Goal: Use online tool/utility: Utilize a website feature to perform a specific function

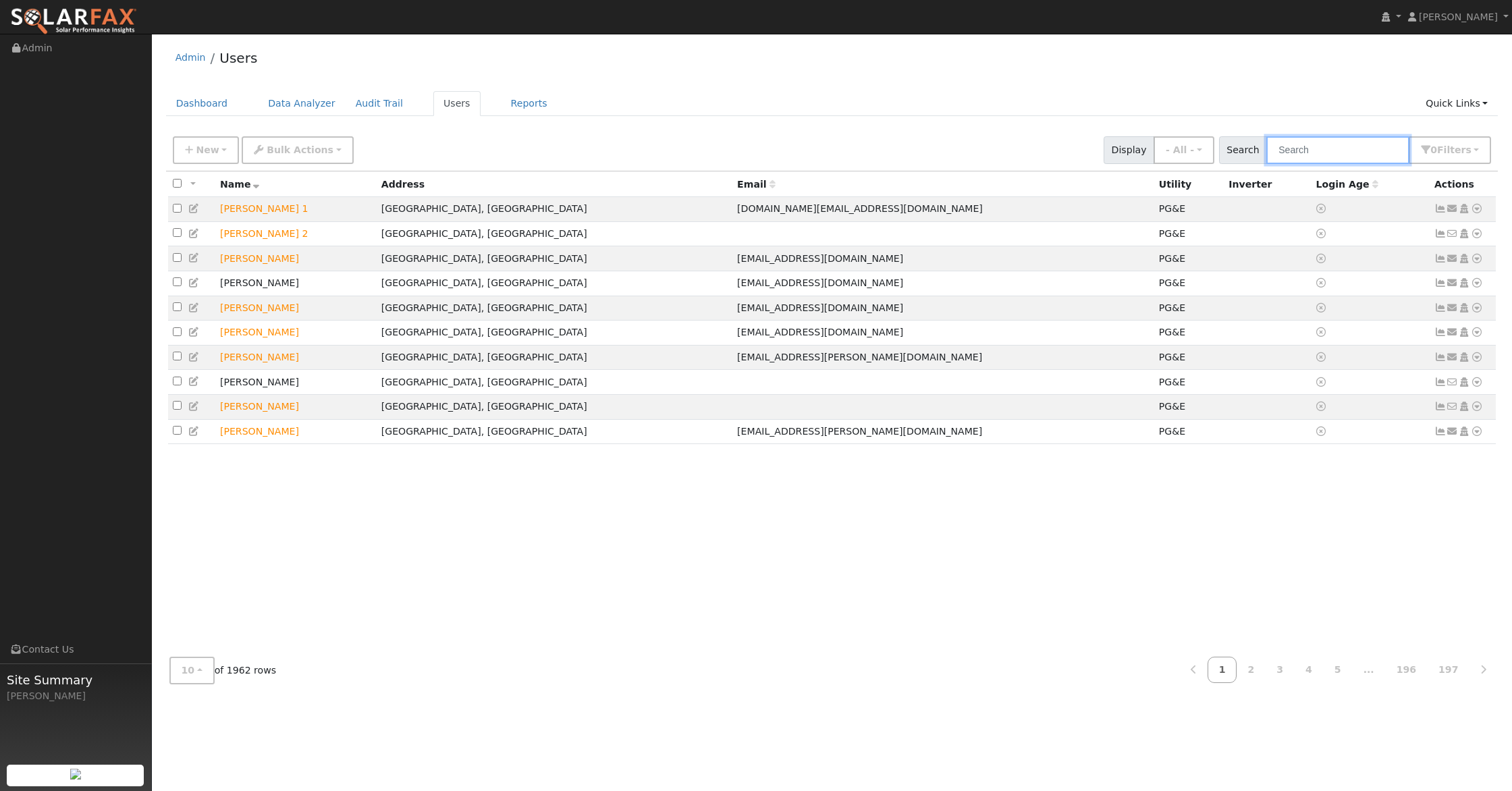
click at [1335, 155] on input "text" at bounding box center [1338, 150] width 143 height 28
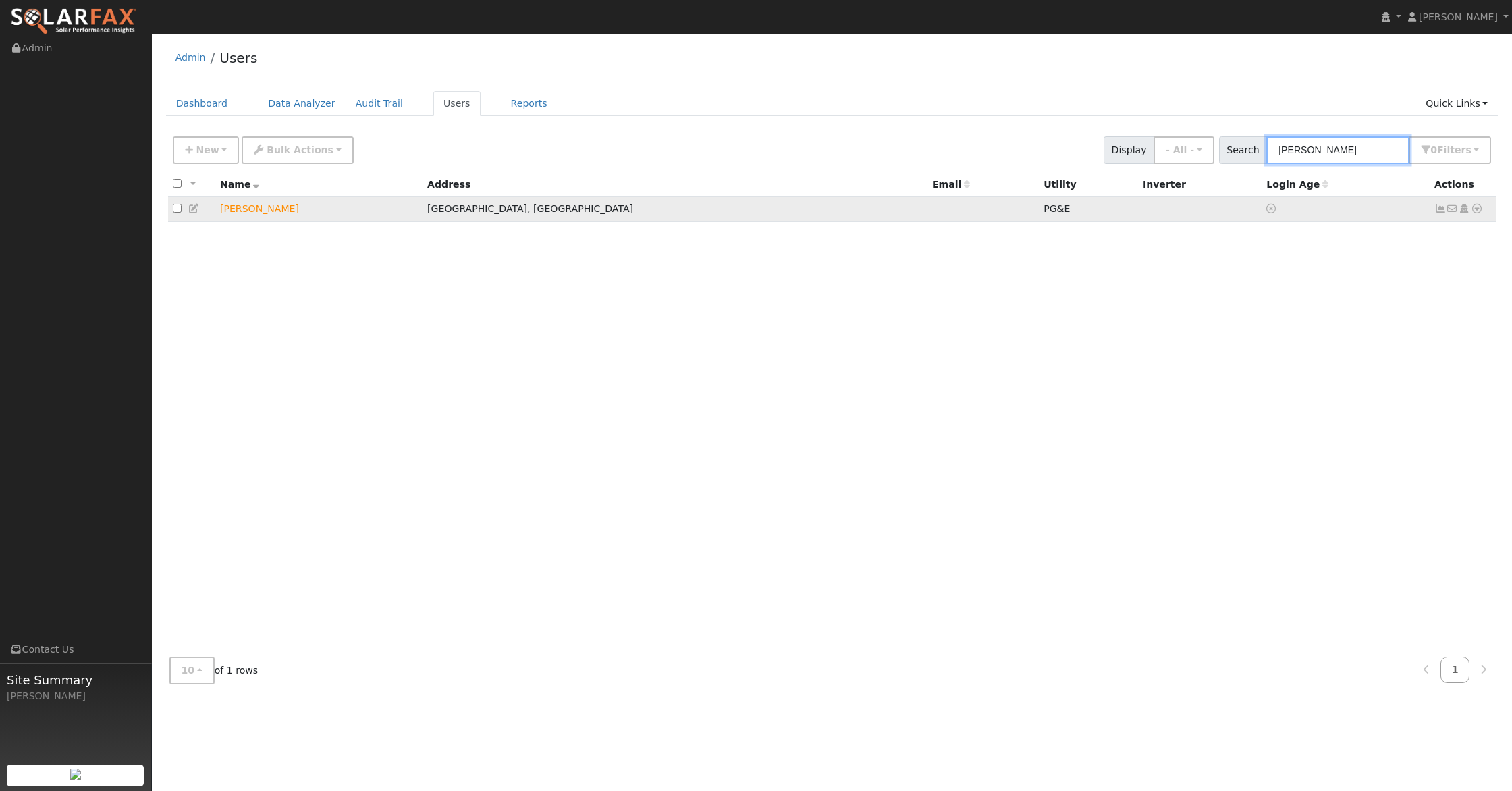
type input "[PERSON_NAME]"
click at [1480, 208] on icon at bounding box center [1476, 208] width 12 height 9
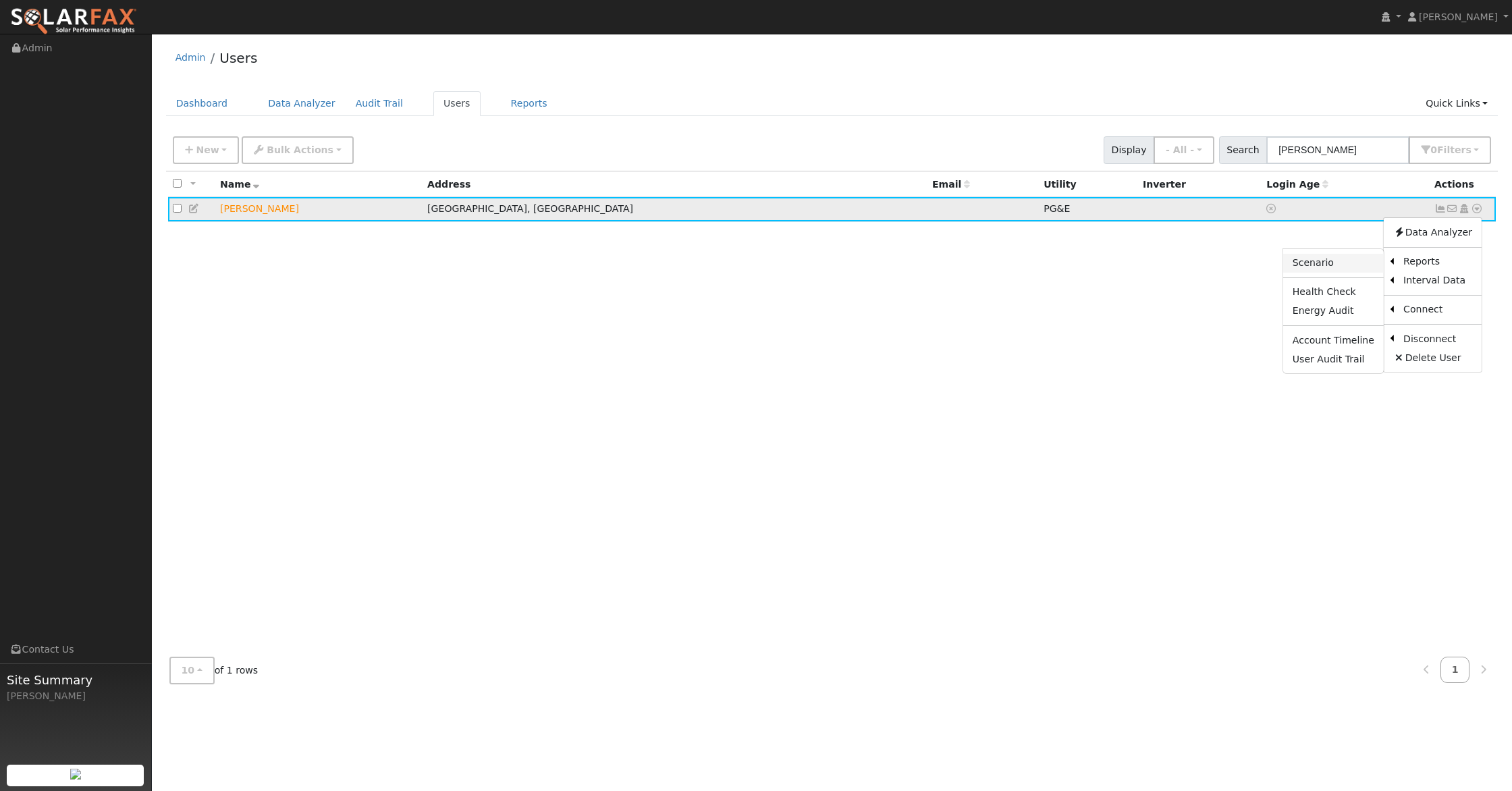
click at [1346, 268] on link "Scenario" at bounding box center [1333, 263] width 101 height 19
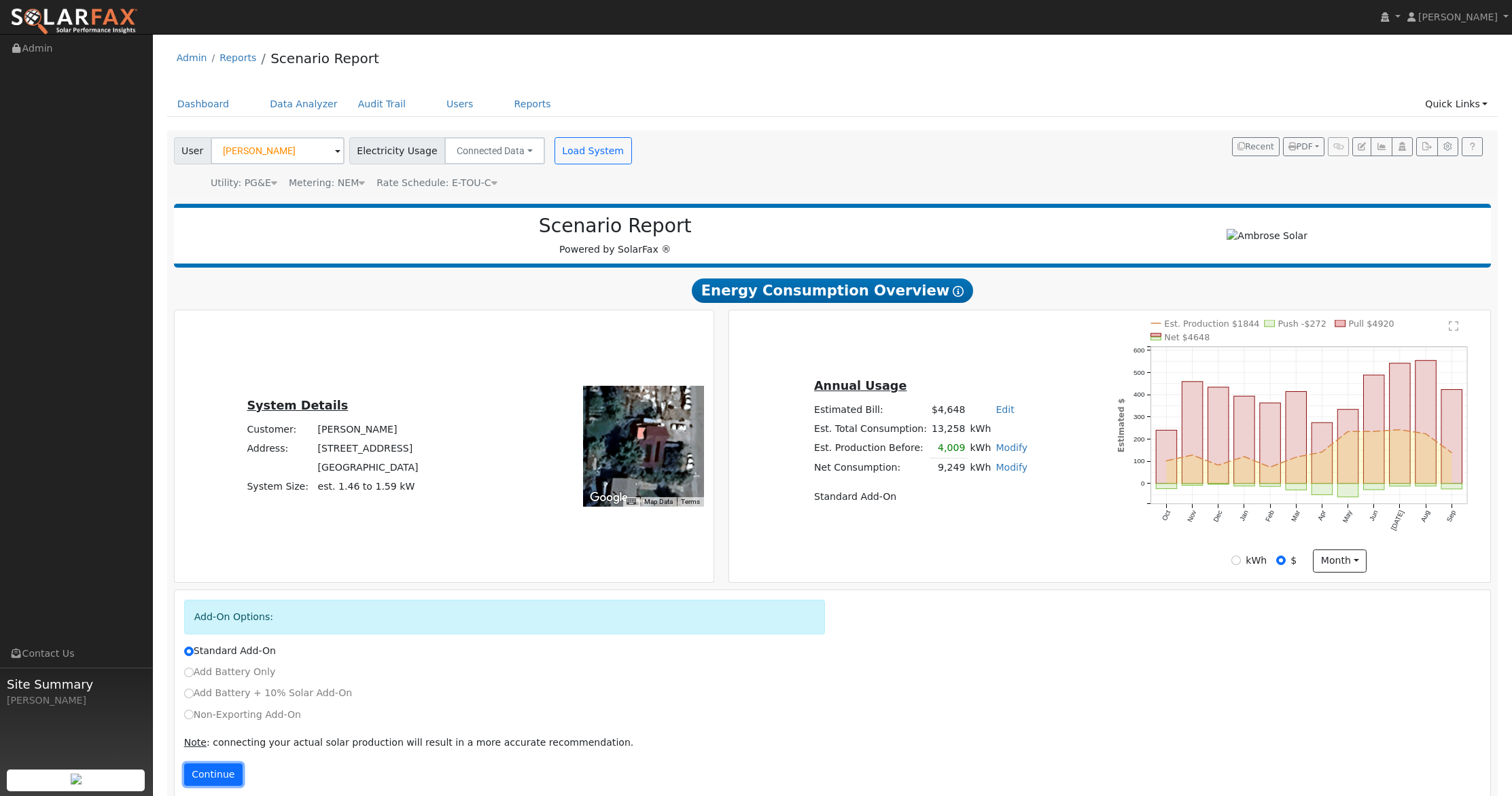
click at [212, 768] on button "Continue" at bounding box center [214, 776] width 59 height 23
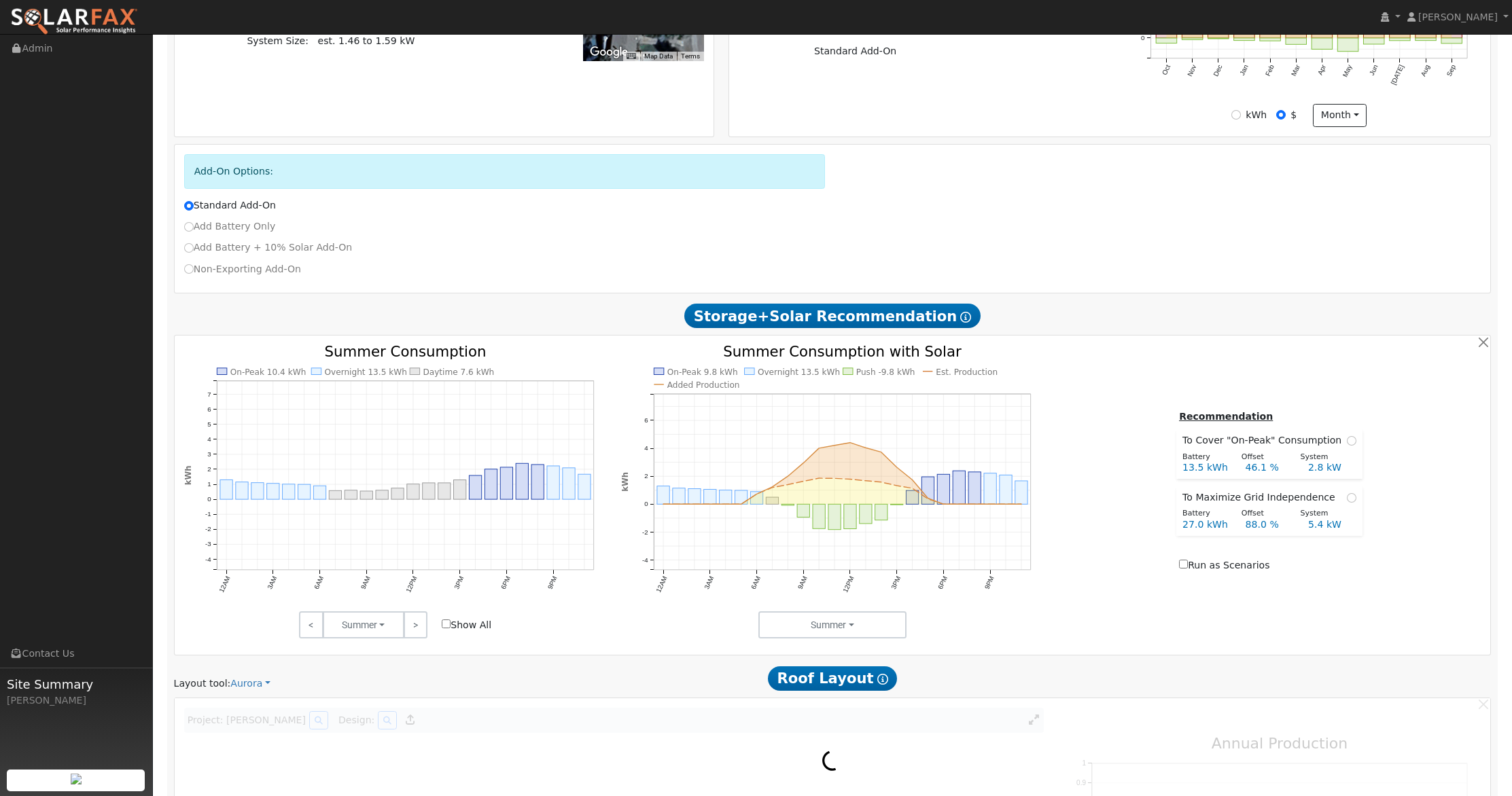
scroll to position [449, 0]
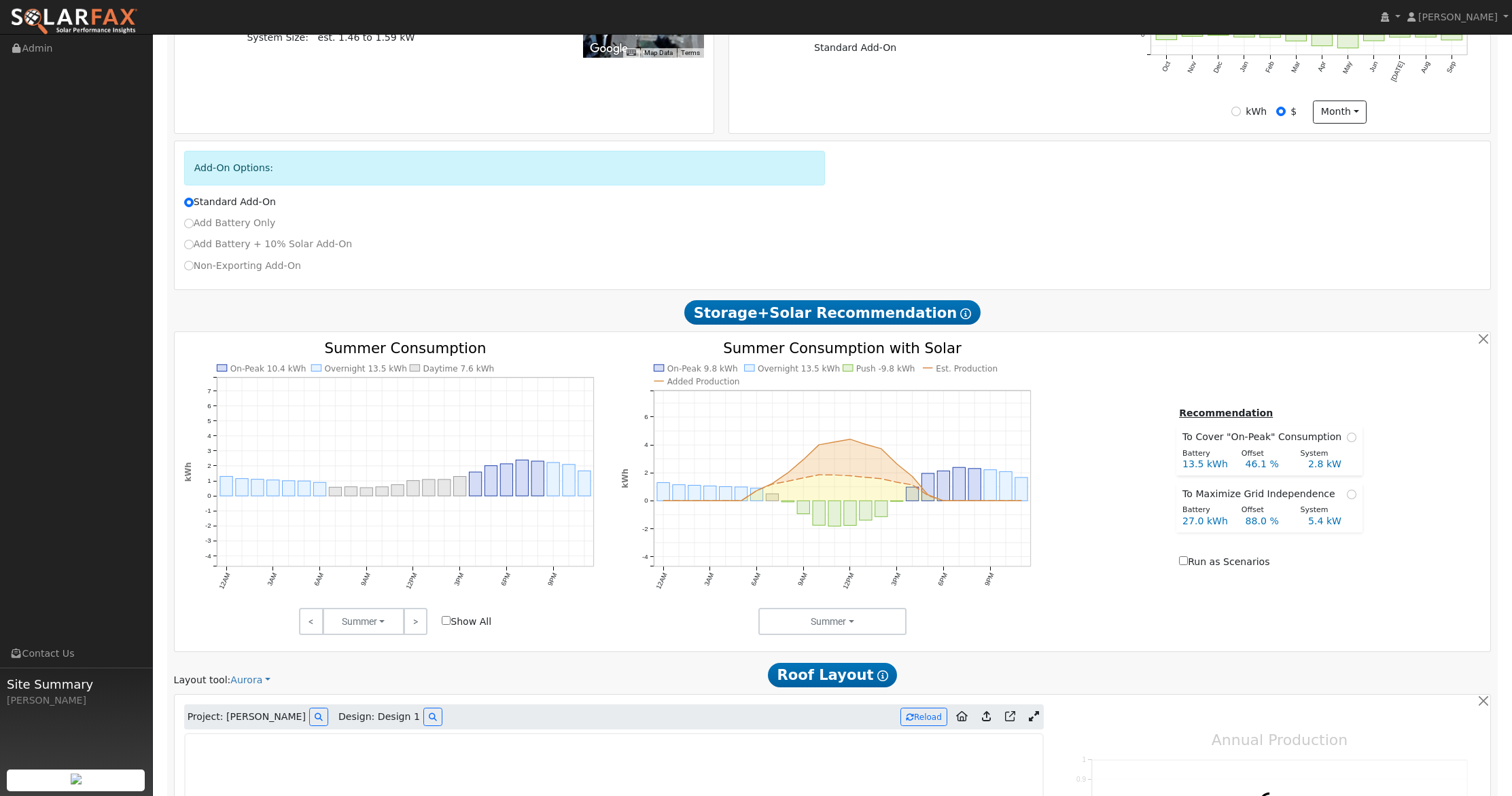
type input "8103"
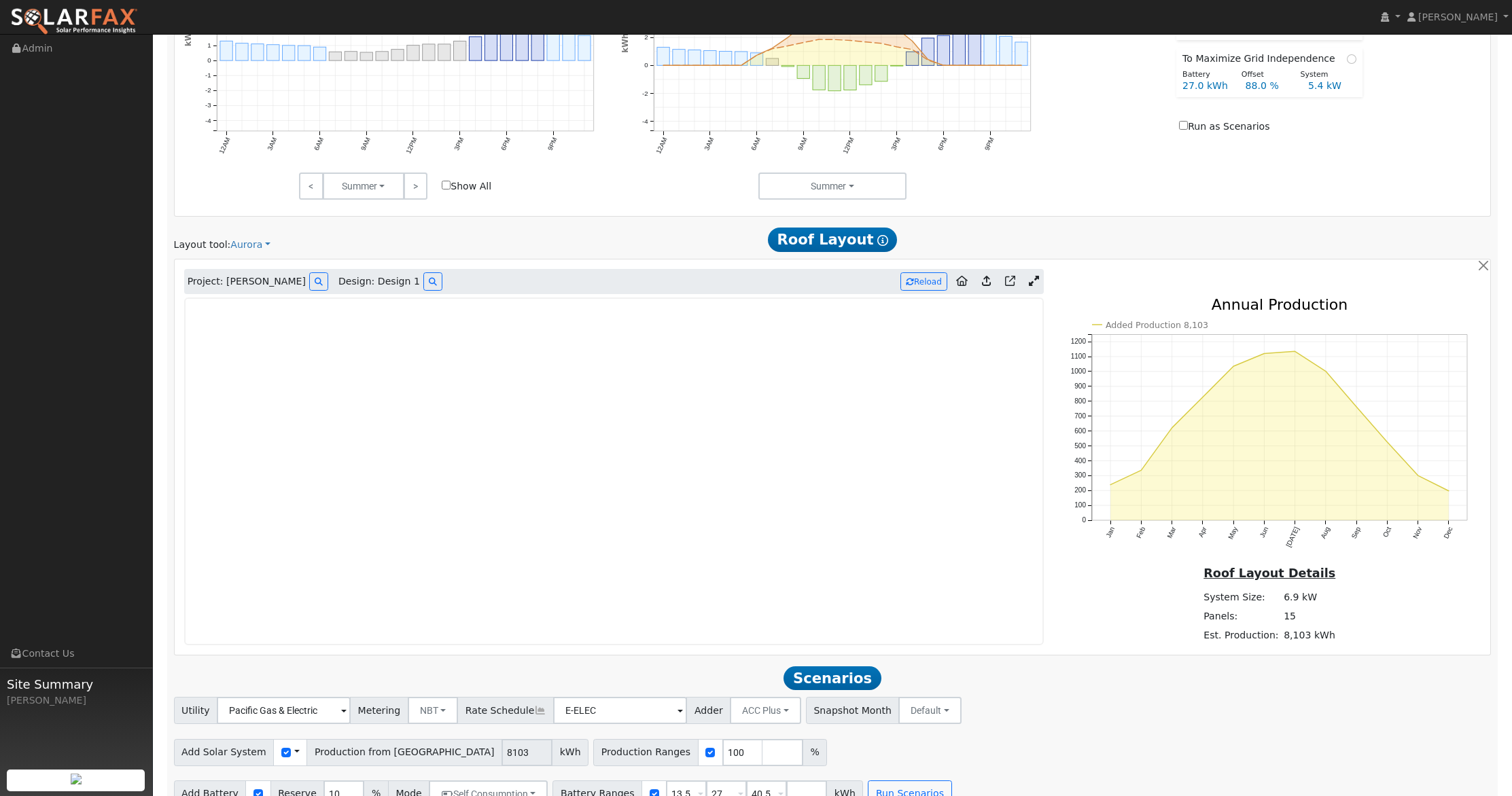
scroll to position [910, 0]
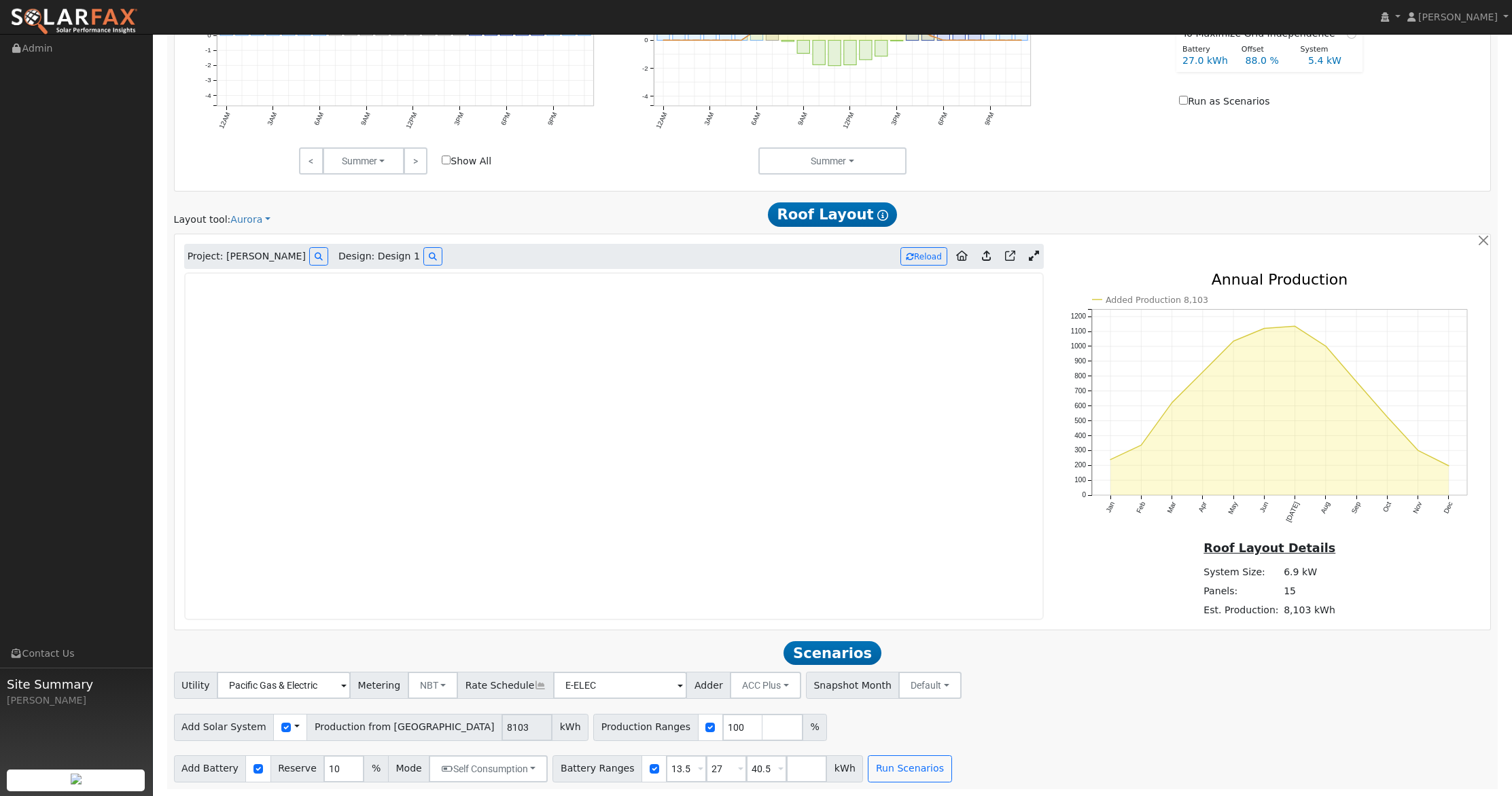
click at [981, 258] on link at bounding box center [986, 257] width 19 height 22
click at [983, 254] on icon at bounding box center [987, 257] width 9 height 10
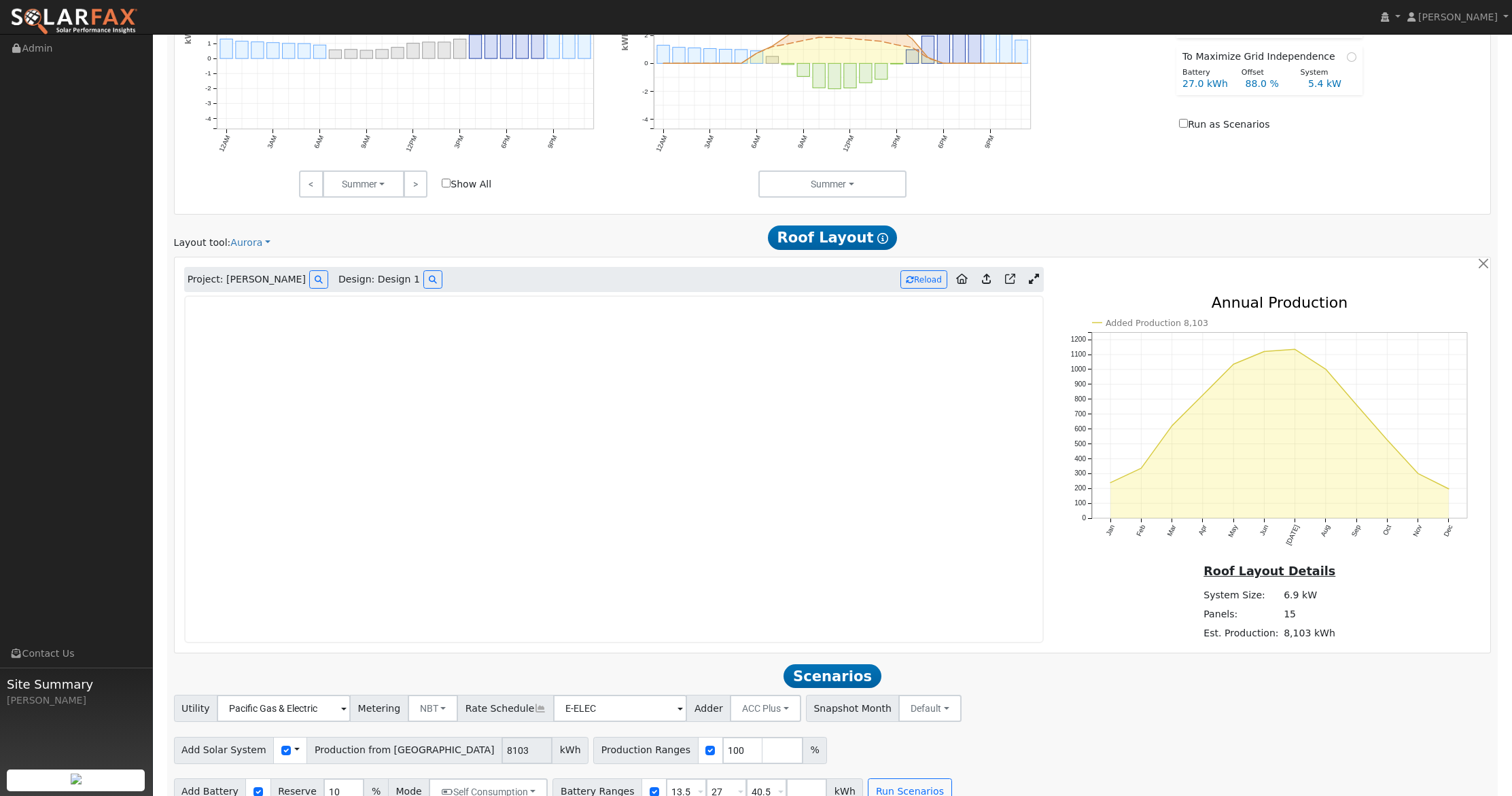
scroll to position [910, 0]
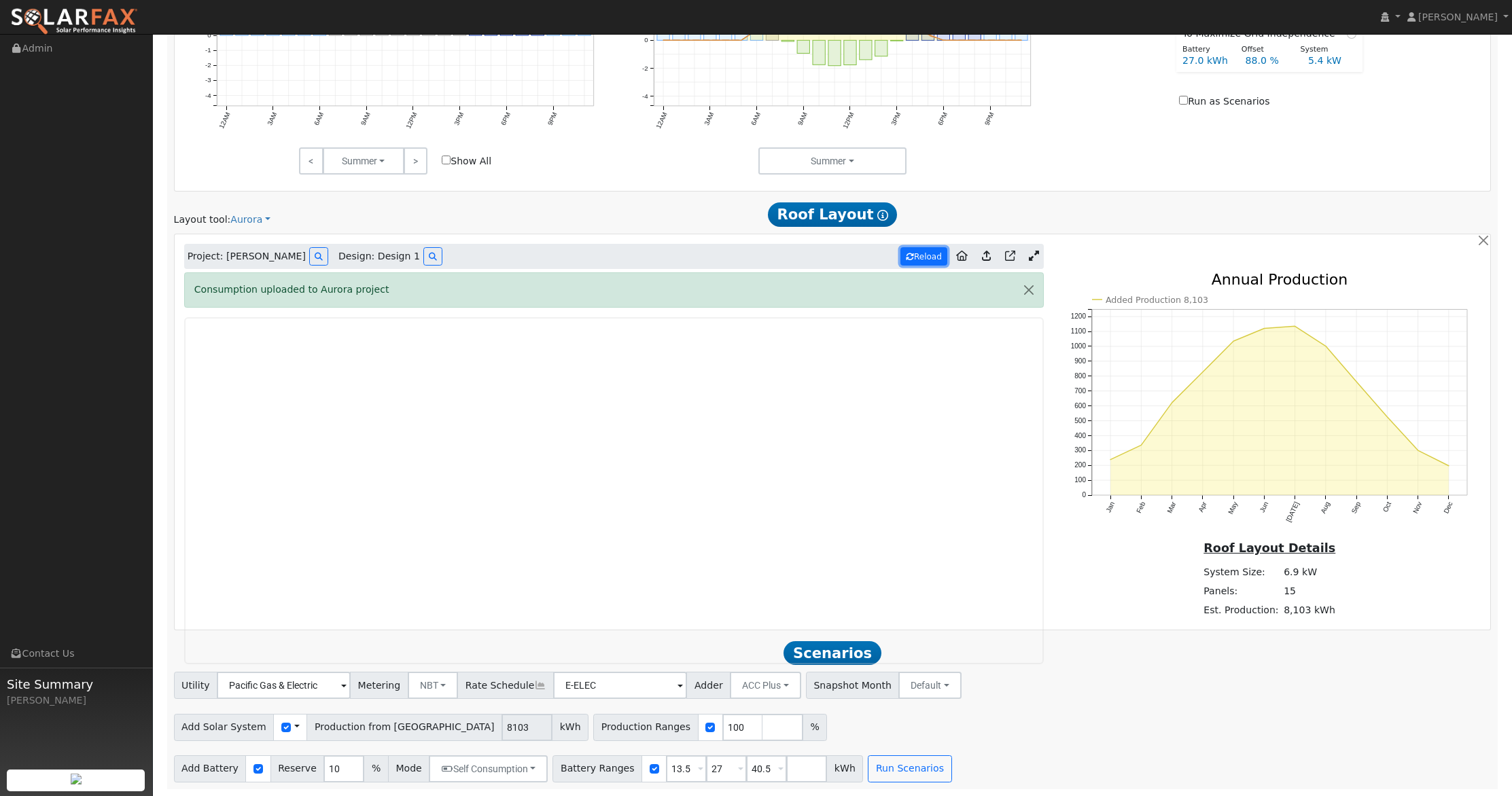
click at [924, 257] on button "Reload" at bounding box center [924, 257] width 47 height 18
click at [914, 776] on button "Run Scenarios" at bounding box center [910, 769] width 84 height 27
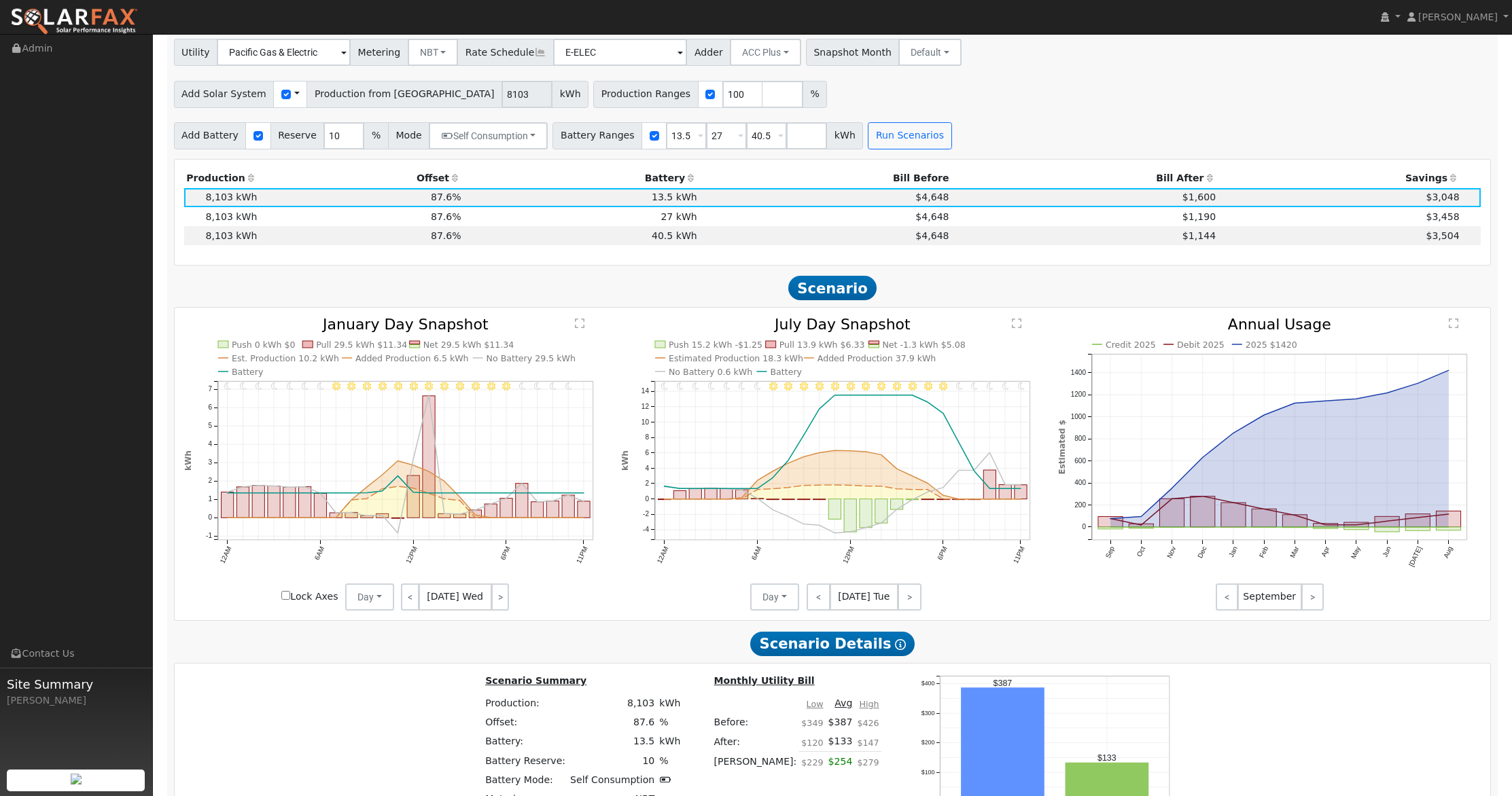
scroll to position [1544, 0]
click at [1232, 216] on td "$3,458" at bounding box center [1341, 216] width 244 height 19
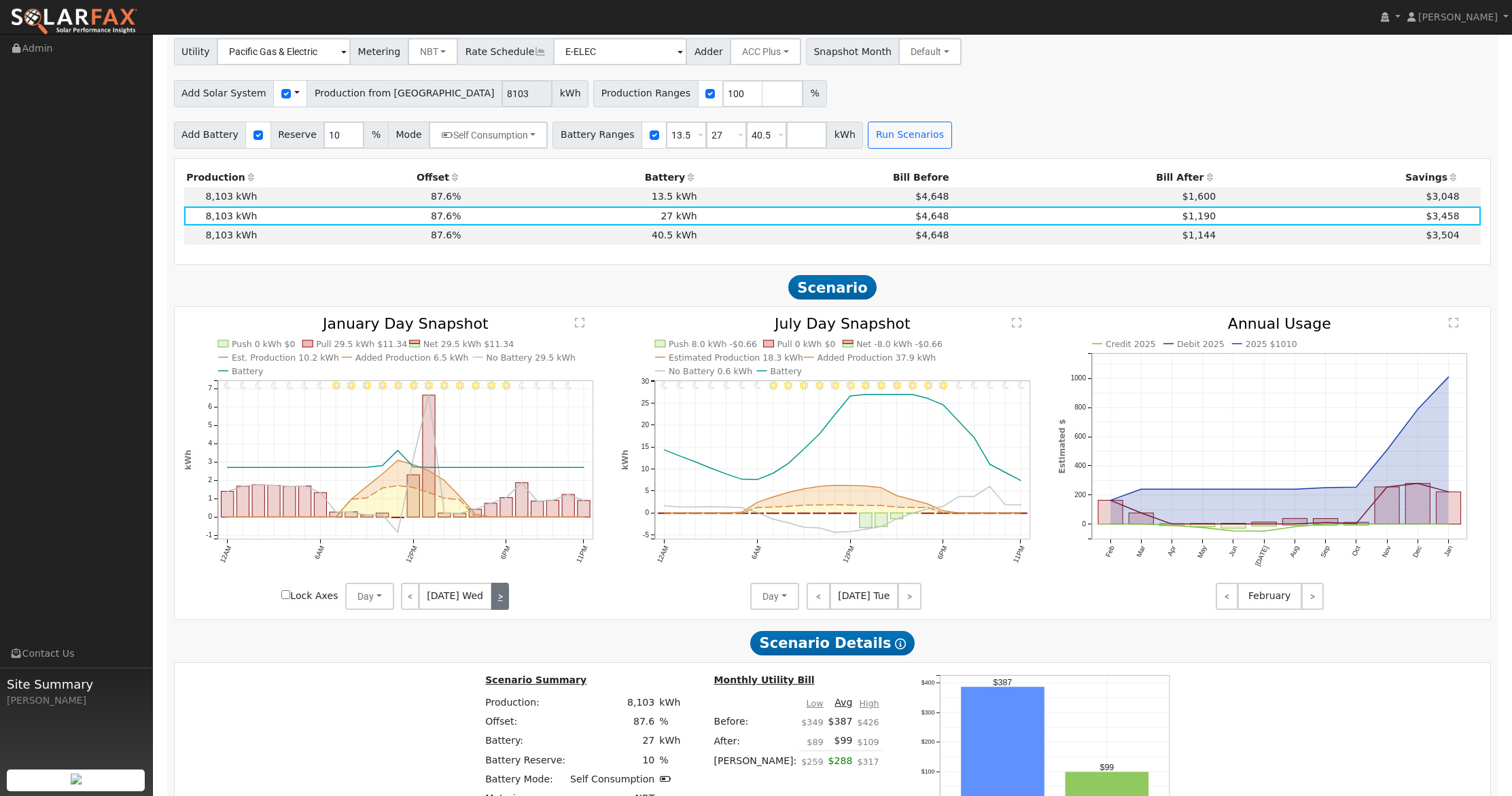
click at [500, 603] on link ">" at bounding box center [501, 596] width 18 height 27
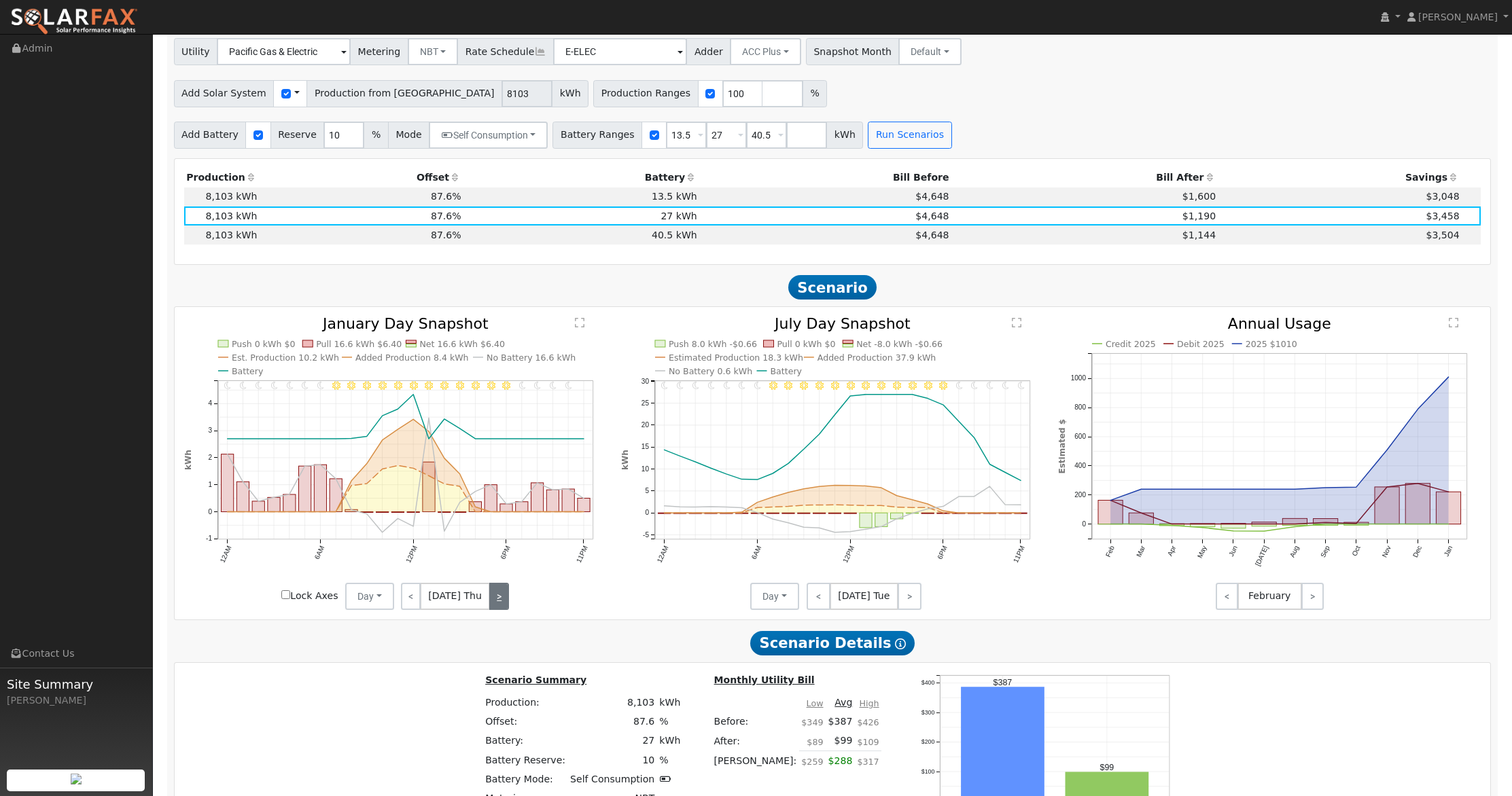
click at [500, 603] on link ">" at bounding box center [498, 596] width 19 height 27
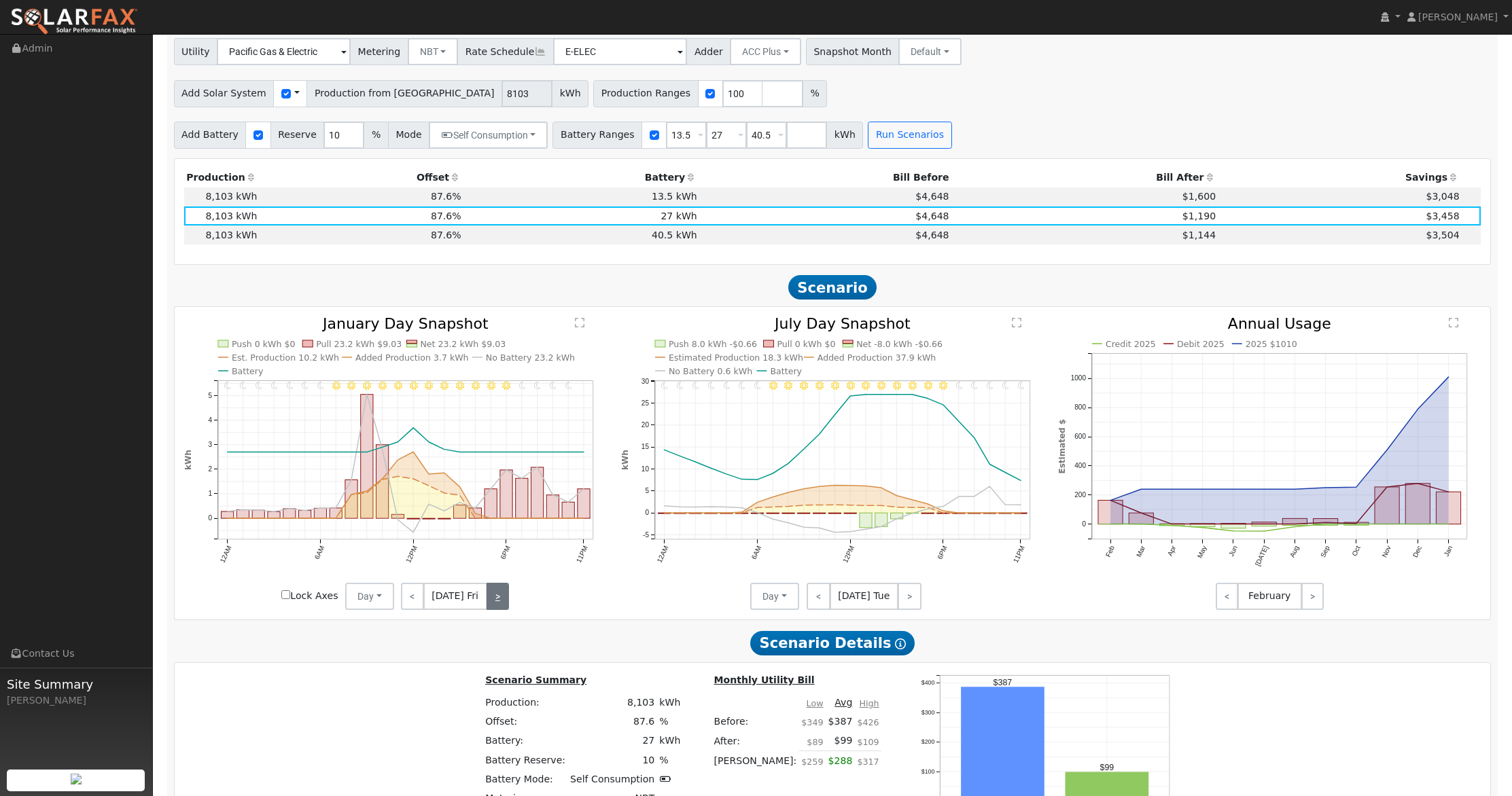
click at [488, 591] on link ">" at bounding box center [498, 596] width 23 height 27
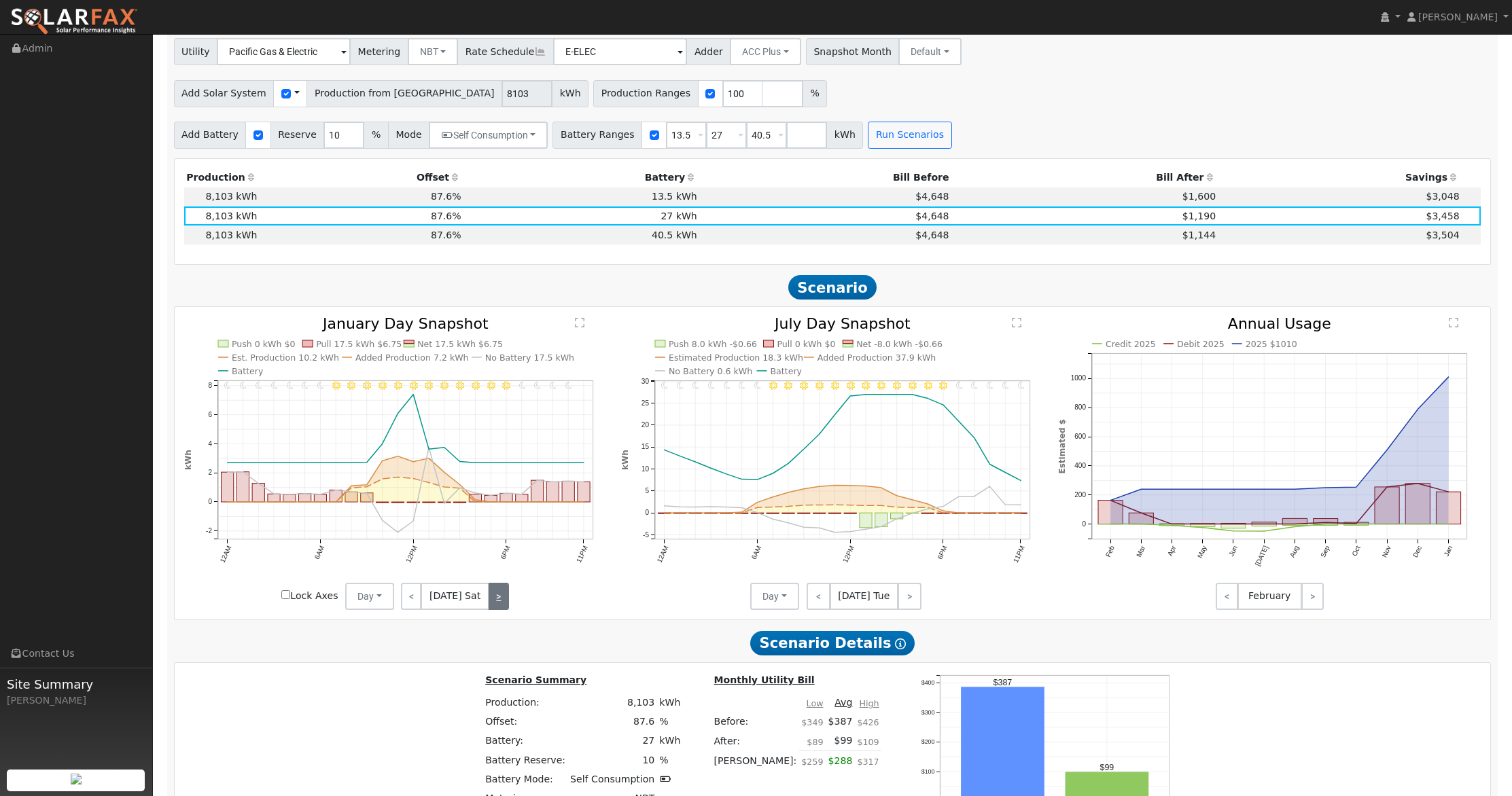
click at [493, 596] on link ">" at bounding box center [498, 596] width 20 height 27
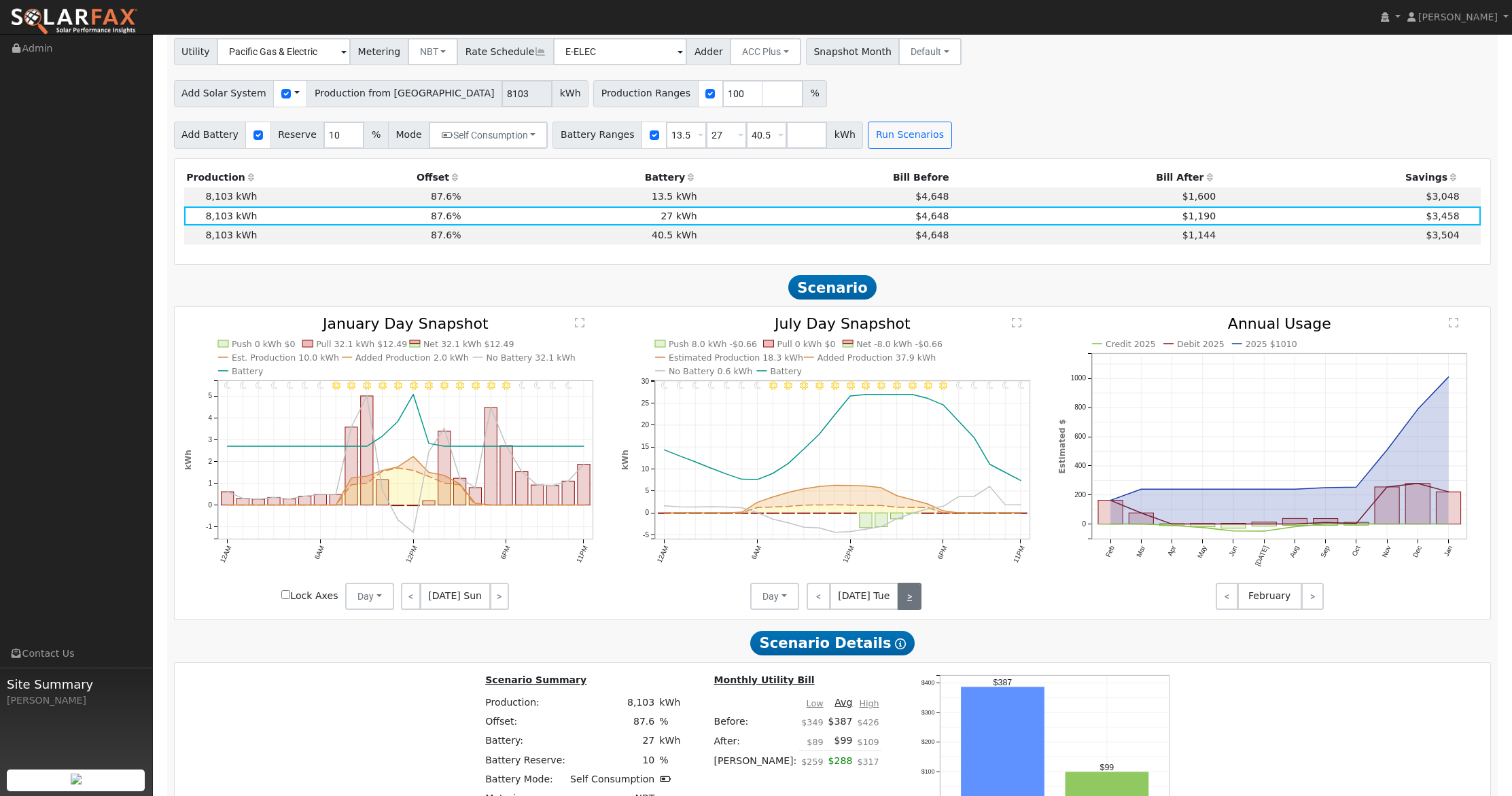
click at [912, 589] on link ">" at bounding box center [910, 596] width 23 height 27
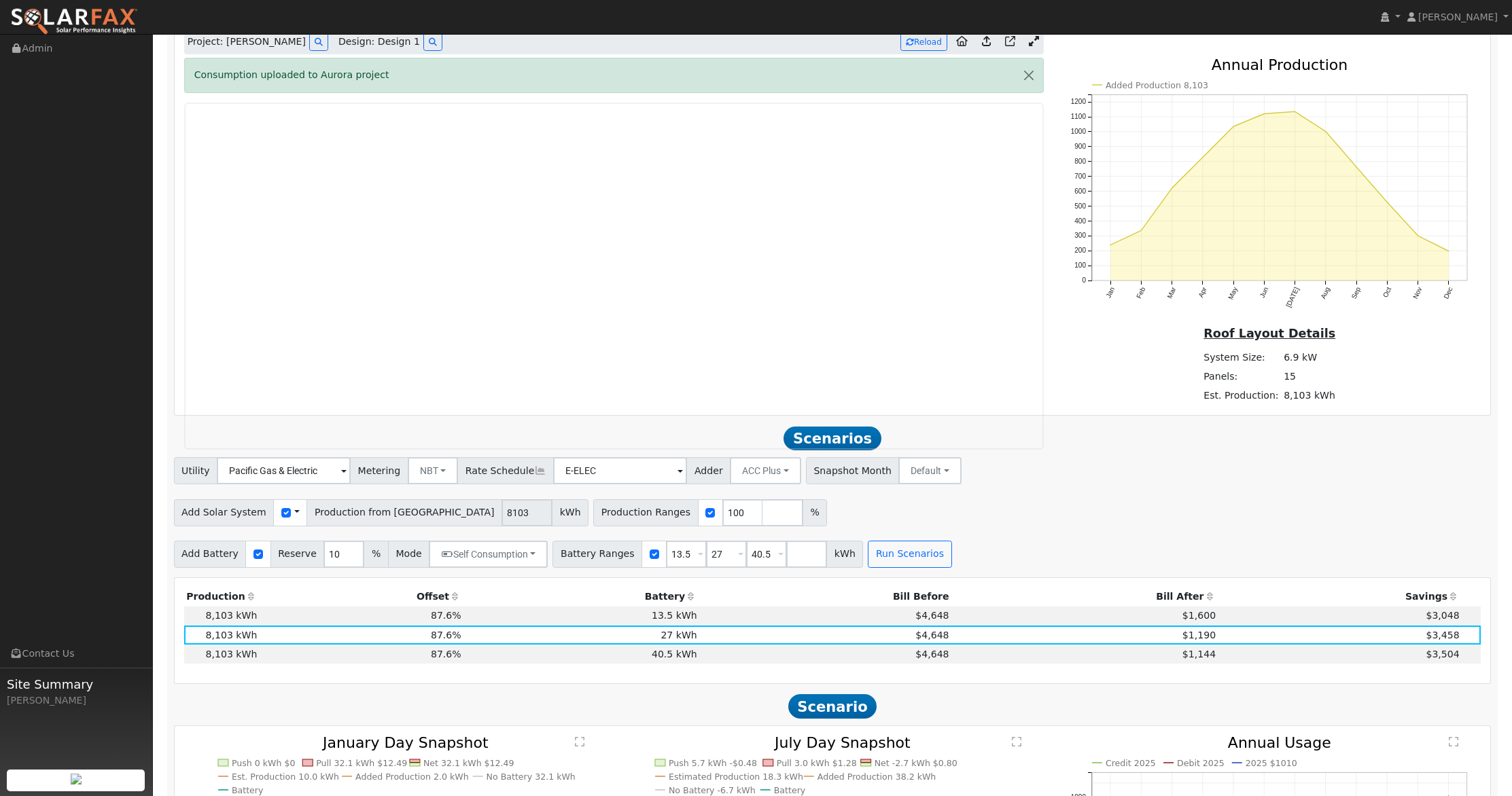
scroll to position [1124, 0]
click at [1035, 44] on icon at bounding box center [1034, 42] width 10 height 10
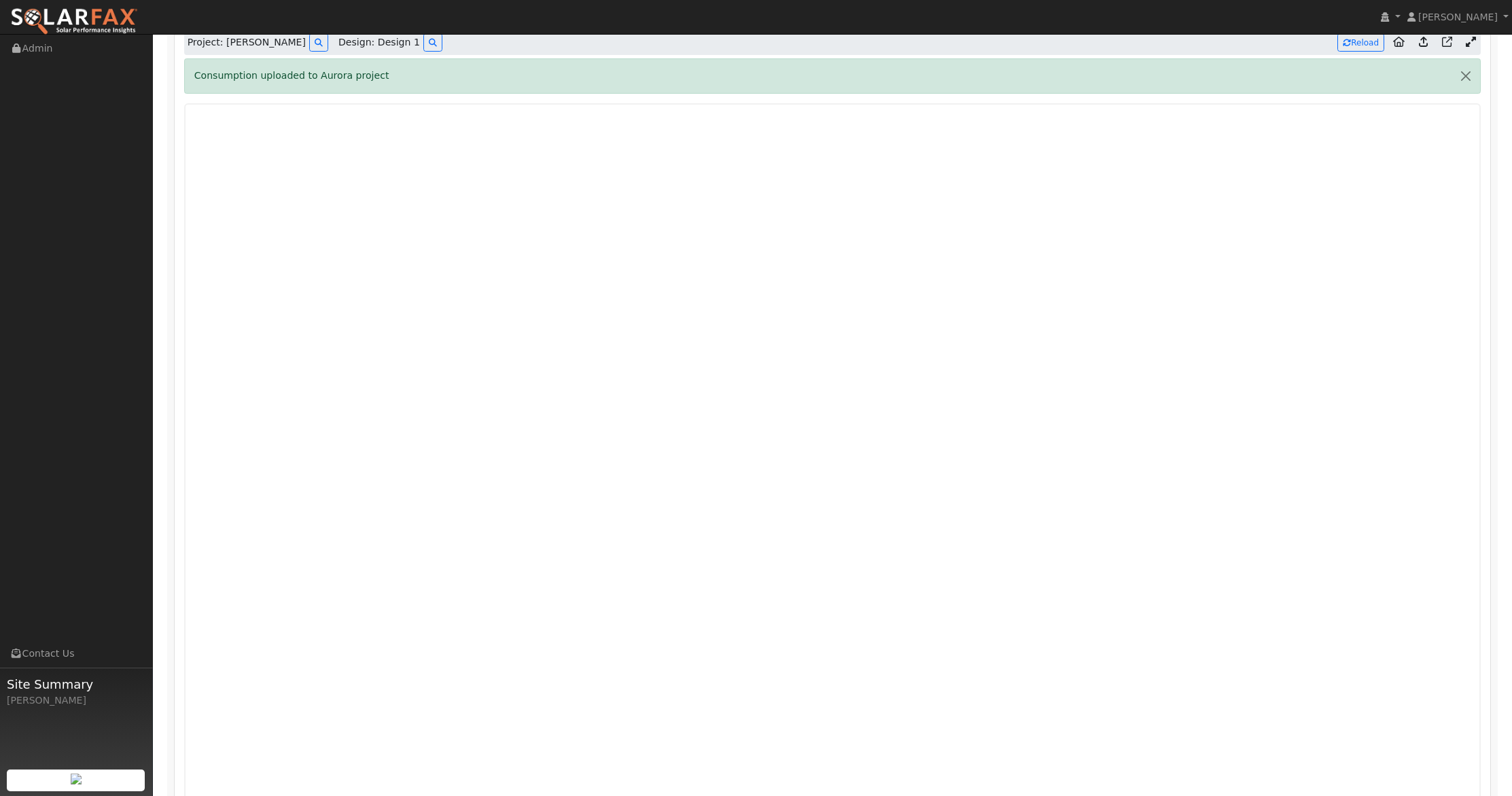
click at [1473, 41] on icon at bounding box center [1471, 42] width 10 height 10
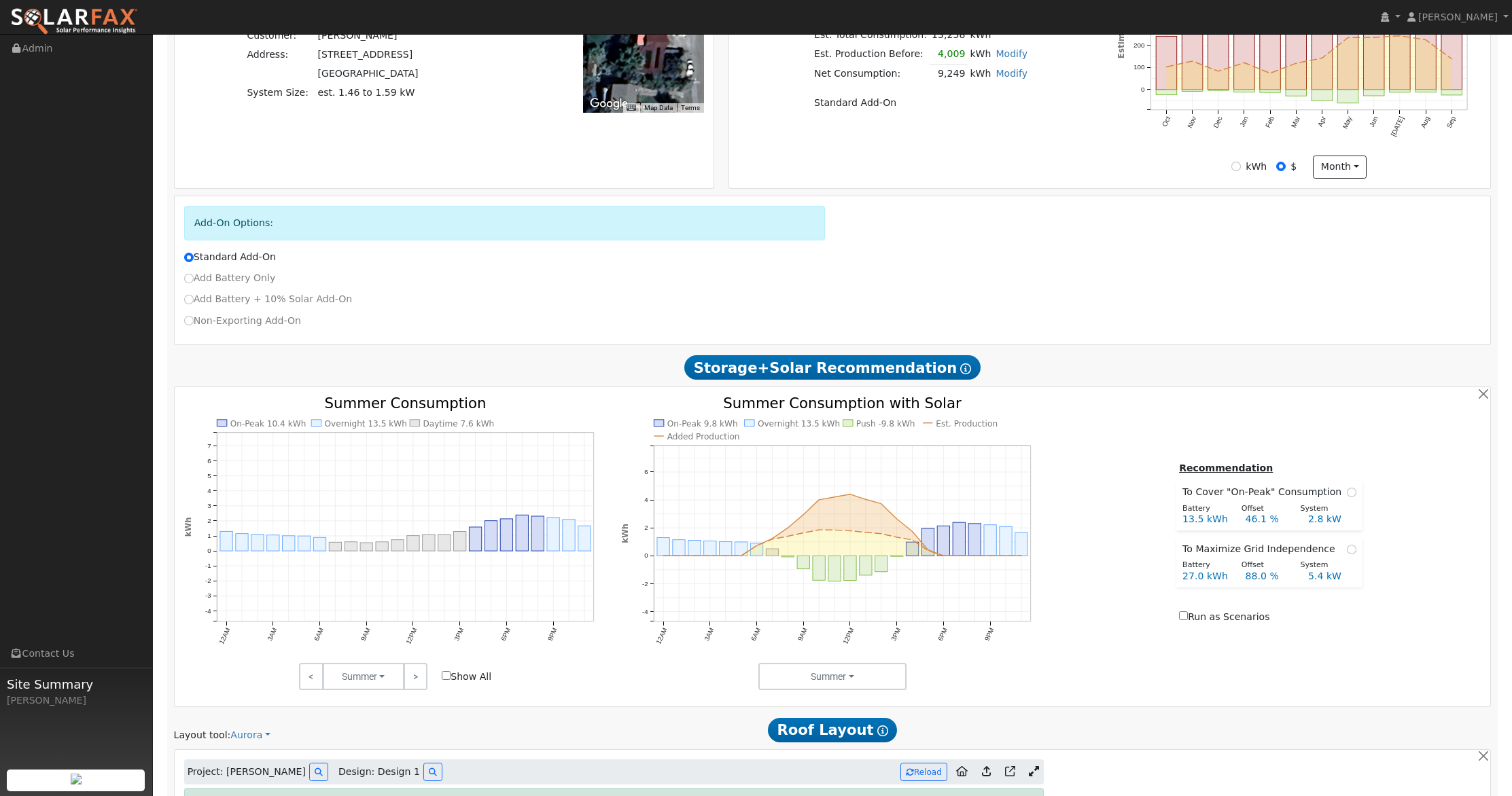
scroll to position [122, 0]
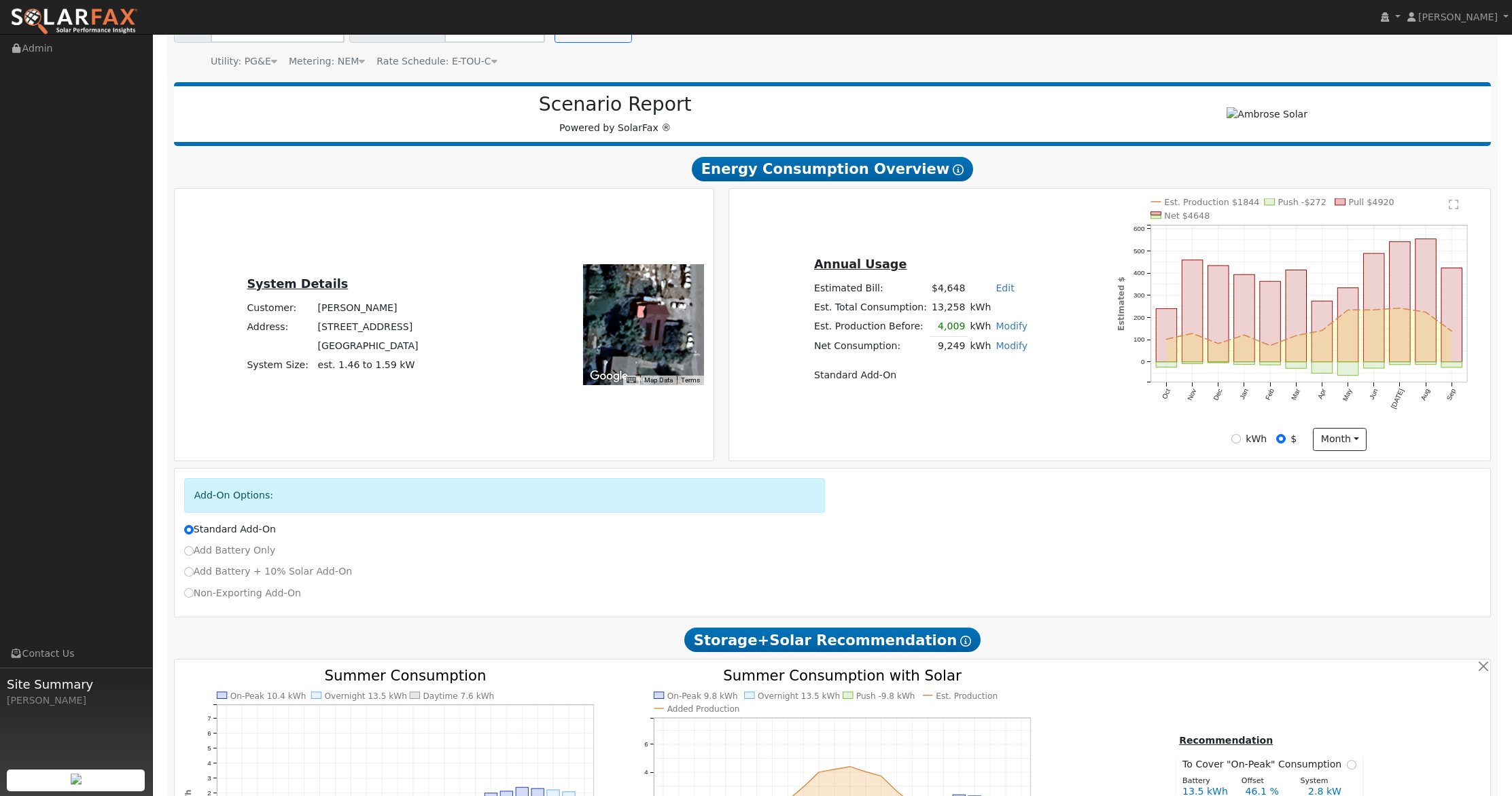
click at [412, 327] on td "5349 Olympia Drive" at bounding box center [368, 326] width 106 height 19
drag, startPoint x: 404, startPoint y: 327, endPoint x: 317, endPoint y: 326, distance: 87.0
click at [311, 327] on tr "Address: 5349 Olympia Drive" at bounding box center [333, 326] width 176 height 19
copy tr "5349 Olympia Drive"
drag, startPoint x: 382, startPoint y: 347, endPoint x: 312, endPoint y: 347, distance: 70.0
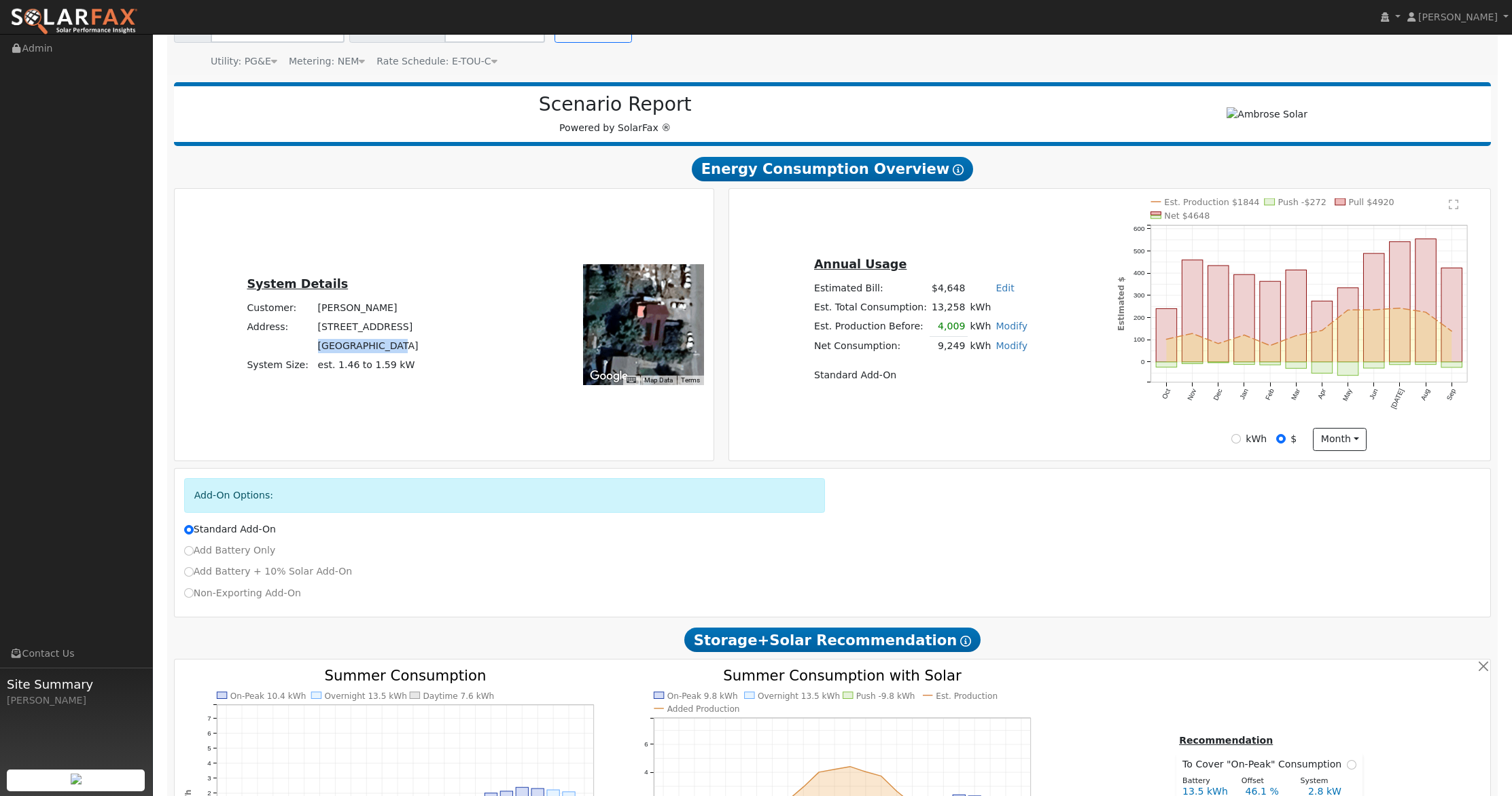
click at [306, 345] on tr "Kelseyville, CA 95451" at bounding box center [333, 346] width 176 height 19
copy tr "[GEOGRAPHIC_DATA], [GEOGRAPHIC_DATA]"
click at [423, 346] on div "System Details Customer: Herberto Alonso Address: 5349 Olympia Drive Kelseyvill…" at bounding box center [333, 325] width 312 height 101
drag, startPoint x: 422, startPoint y: 346, endPoint x: 389, endPoint y: 346, distance: 33.0
click at [389, 346] on div "System Details Customer: Herberto Alonso Address: 5349 Olympia Drive Kelseyvill…" at bounding box center [333, 325] width 312 height 101
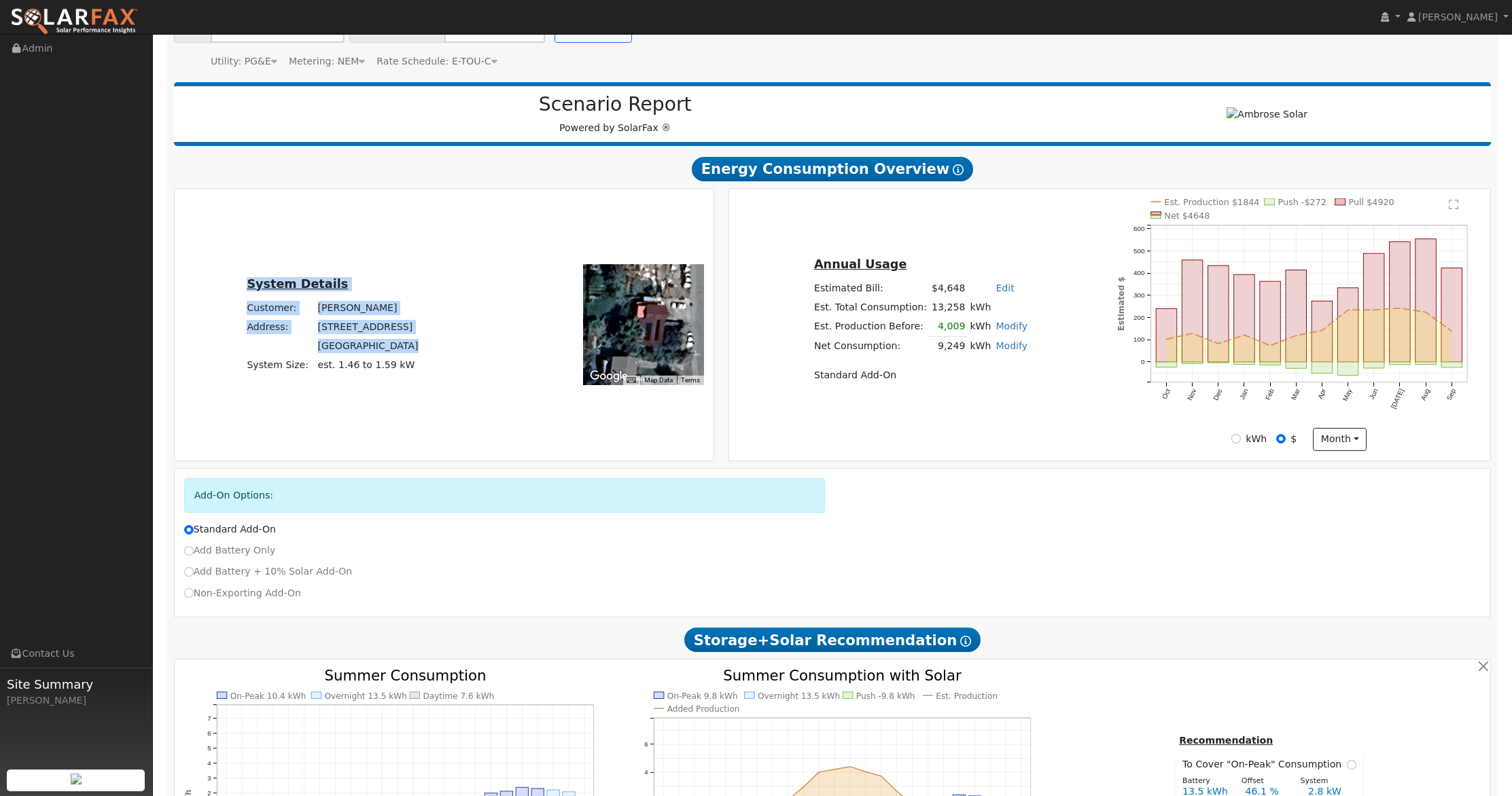
click at [419, 347] on div "System Details Customer: Herberto Alonso Address: 5349 Olympia Drive Kelseyvill…" at bounding box center [333, 325] width 312 height 101
drag, startPoint x: 414, startPoint y: 346, endPoint x: 385, endPoint y: 346, distance: 29.0
click at [385, 346] on td "Kelseyville, CA 95451" at bounding box center [368, 346] width 106 height 19
copy td "95451"
